Goal: Information Seeking & Learning: Learn about a topic

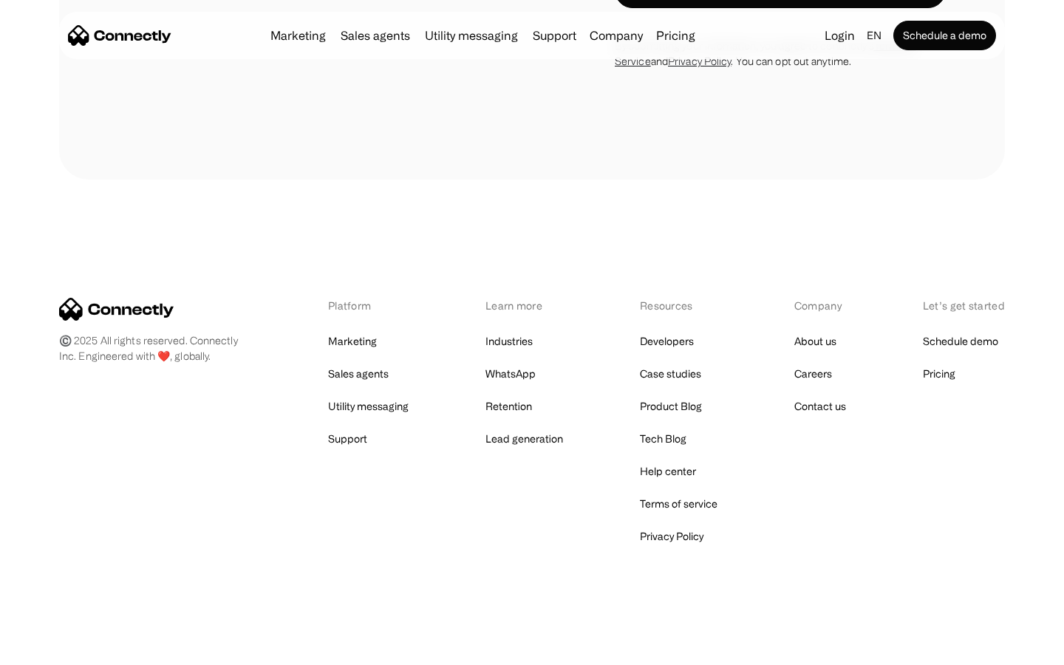
scroll to position [2840, 0]
